Goal: Check status: Check status

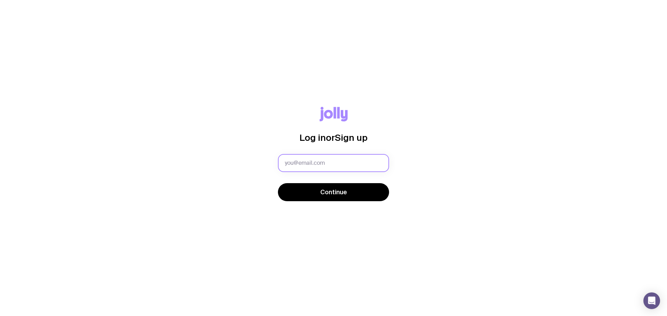
click at [302, 169] on input "text" at bounding box center [333, 163] width 111 height 18
click at [302, 159] on input "text" at bounding box center [333, 163] width 111 height 18
type input "naomi.saines@intopia.digital"
click at [278, 183] on button "Continue" at bounding box center [333, 192] width 111 height 18
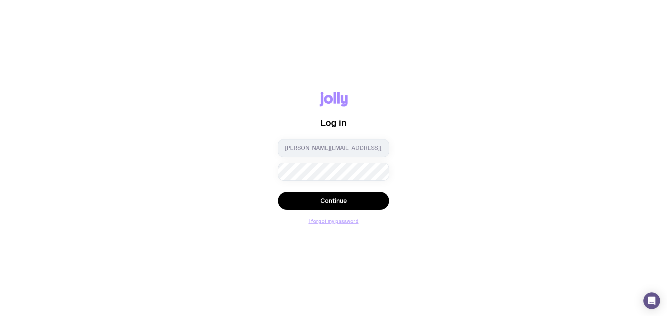
click at [316, 219] on button "I forgot my password" at bounding box center [333, 222] width 50 height 6
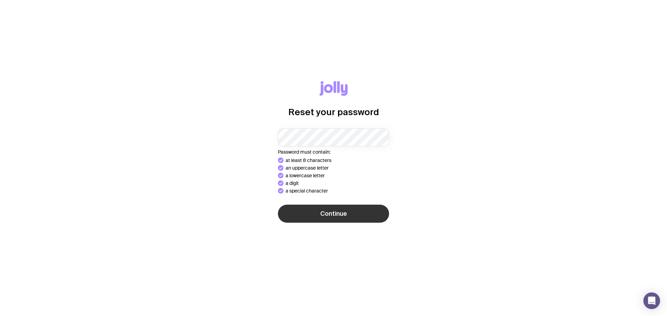
click at [321, 210] on span "Continue" at bounding box center [333, 214] width 27 height 8
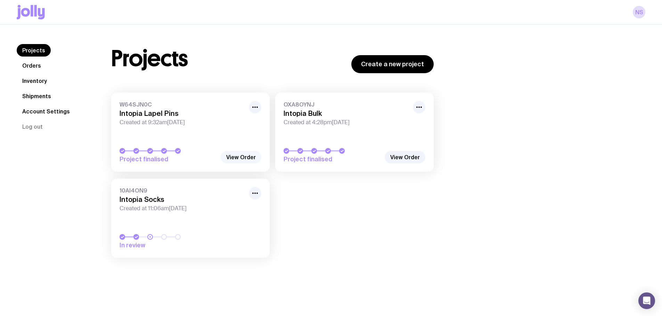
click at [245, 159] on link "View Order" at bounding box center [241, 157] width 41 height 13
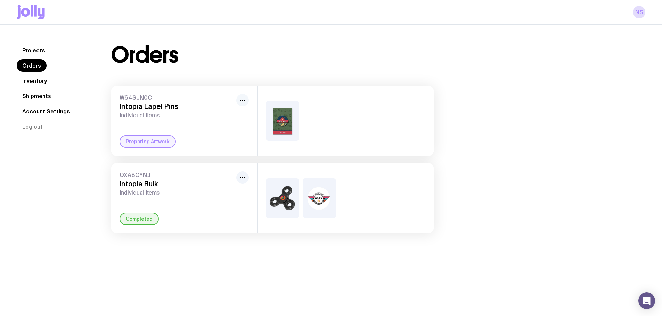
click at [247, 99] on button "button" at bounding box center [242, 100] width 13 height 13
click at [177, 115] on span "Individual Items" at bounding box center [176, 115] width 114 height 7
click at [162, 142] on div "Preparing Artwork" at bounding box center [147, 141] width 56 height 13
click at [307, 122] on div at bounding box center [345, 121] width 176 height 71
click at [281, 122] on img at bounding box center [282, 121] width 33 height 40
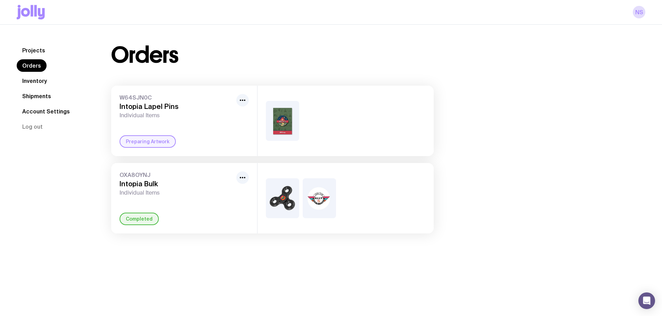
click at [123, 108] on h3 "Intopia Lapel Pins" at bounding box center [176, 106] width 114 height 8
